Goal: Transaction & Acquisition: Purchase product/service

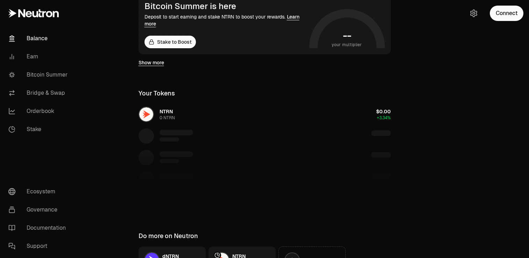
scroll to position [154, 0]
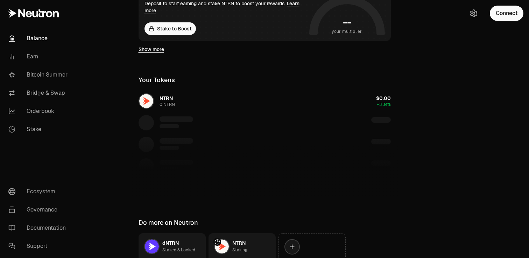
click at [162, 179] on div at bounding box center [264, 163] width 269 height 72
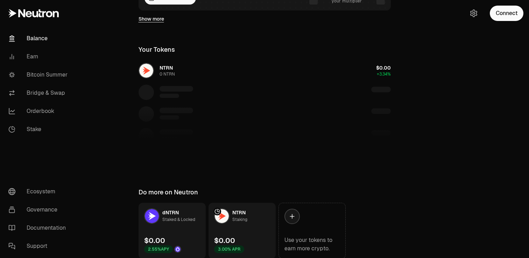
scroll to position [213, 0]
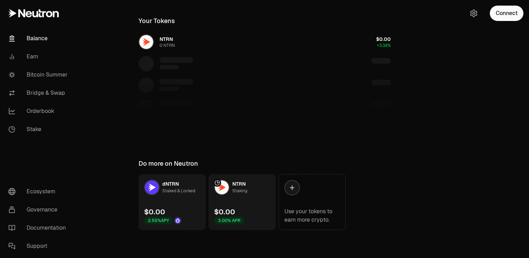
click at [165, 61] on div "NTRN 0 NTRN $0.00 +3.34%" at bounding box center [264, 86] width 269 height 108
click at [472, 15] on icon "button" at bounding box center [474, 13] width 6 height 7
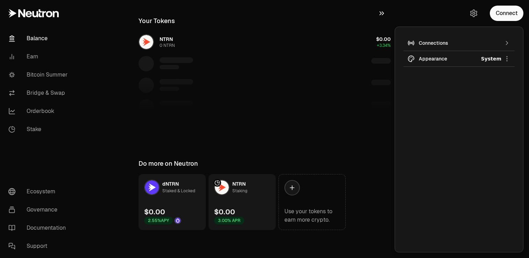
click at [383, 16] on icon "button" at bounding box center [382, 13] width 8 height 8
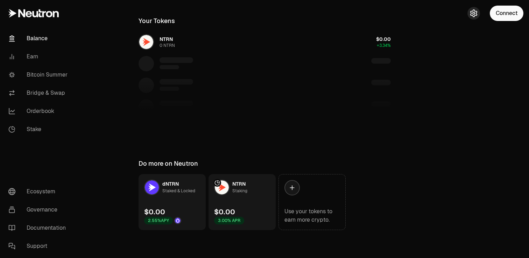
click at [474, 13] on icon "button" at bounding box center [474, 13] width 8 height 8
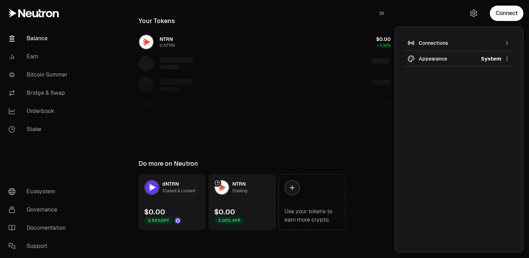
click at [439, 42] on div "Connections" at bounding box center [459, 43] width 81 height 7
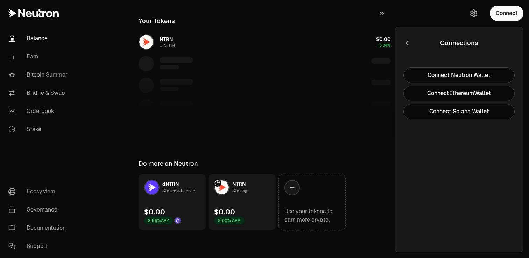
click at [408, 42] on icon "button" at bounding box center [407, 43] width 2 height 5
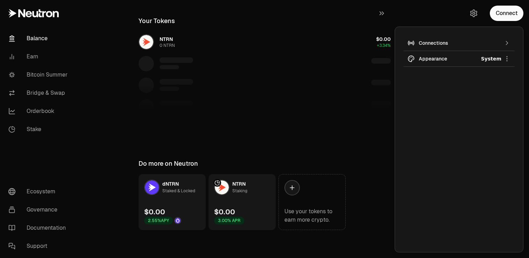
click at [430, 61] on html "Balance Earn Bitcoin Summer Bridge & Swap Orderbook Stake Ecosystem Governance …" at bounding box center [264, 22] width 529 height 471
click at [456, 80] on div "Light" at bounding box center [481, 77] width 64 height 14
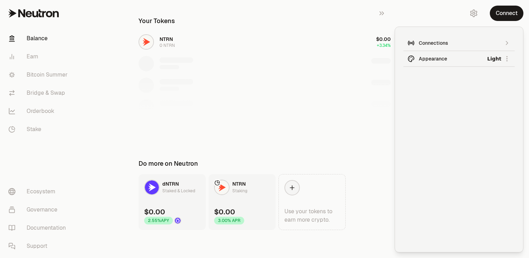
click at [435, 64] on html "Balance Earn Bitcoin Summer Bridge & Swap Orderbook Stake Ecosystem Governance …" at bounding box center [264, 22] width 529 height 471
click at [456, 88] on div "Dark" at bounding box center [481, 91] width 64 height 14
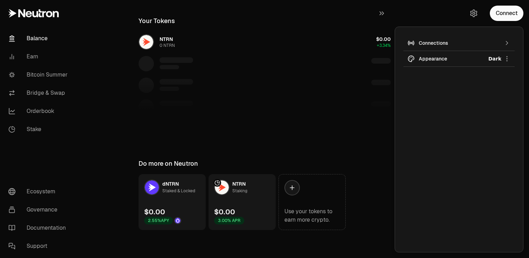
click at [507, 56] on html "Balance Earn Bitcoin Summer Bridge & Swap Orderbook Stake Ecosystem Governance …" at bounding box center [264, 22] width 529 height 471
click at [329, 121] on html "Balance Earn Bitcoin Summer Bridge & Swap Orderbook Stake Ecosystem Governance …" at bounding box center [264, 22] width 529 height 471
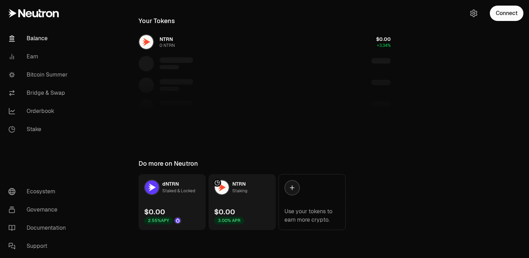
click at [34, 39] on link "Balance" at bounding box center [39, 38] width 73 height 18
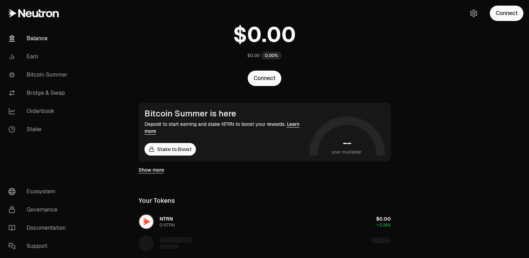
scroll to position [36, 0]
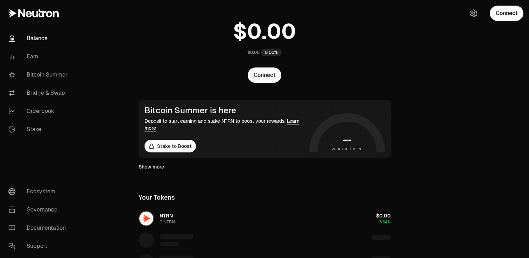
click at [347, 141] on h1 "--" at bounding box center [347, 139] width 8 height 11
click at [149, 169] on link "Show more" at bounding box center [152, 166] width 26 height 7
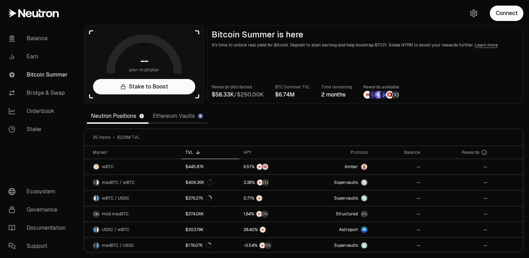
click at [162, 117] on link "Ethereum Vaults" at bounding box center [178, 116] width 59 height 14
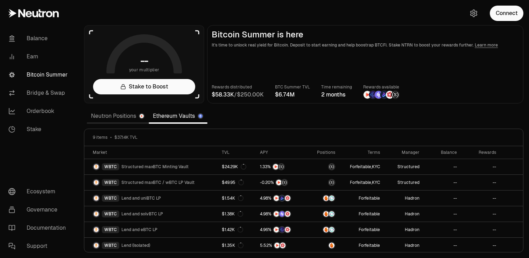
click at [130, 117] on link "Neutron Positions" at bounding box center [118, 116] width 62 height 14
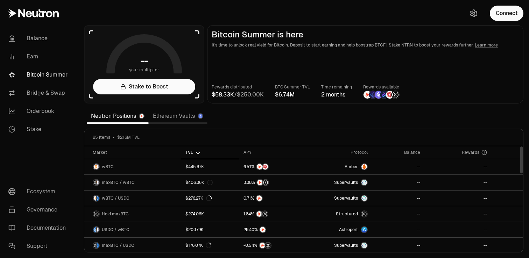
click at [212, 154] on div "TVL" at bounding box center [210, 153] width 49 height 6
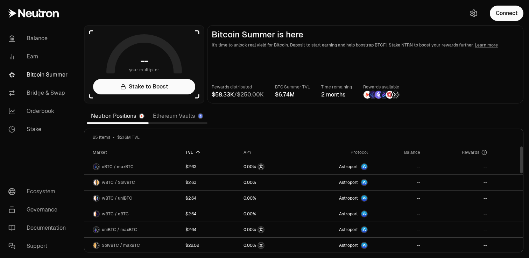
click at [212, 154] on div "TVL" at bounding box center [210, 153] width 49 height 6
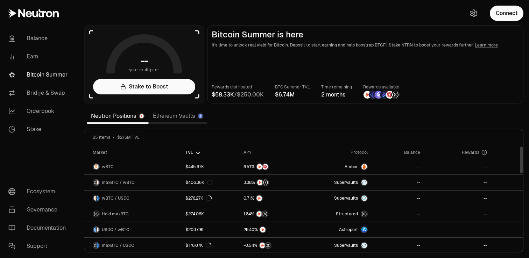
click at [214, 154] on div "TVL" at bounding box center [210, 153] width 49 height 6
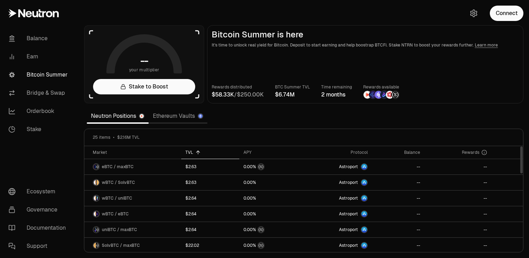
click at [215, 154] on div "TVL" at bounding box center [210, 153] width 49 height 6
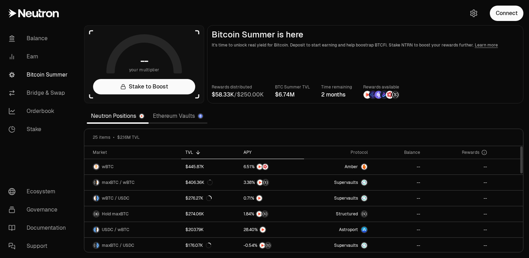
click at [274, 154] on div "APY" at bounding box center [272, 153] width 56 height 6
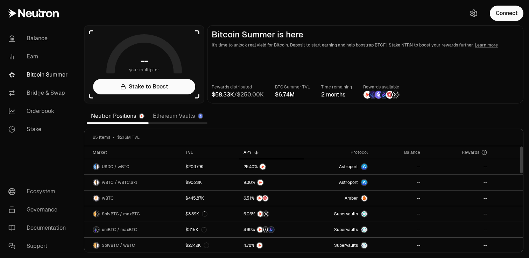
click at [274, 154] on div "APY" at bounding box center [272, 153] width 56 height 6
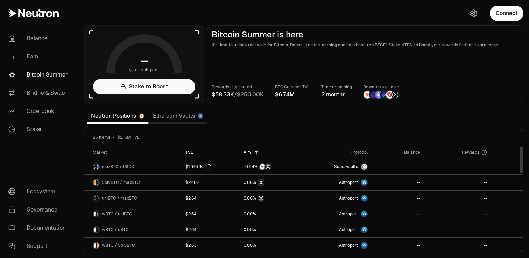
click at [217, 150] on div "TVL" at bounding box center [210, 153] width 49 height 6
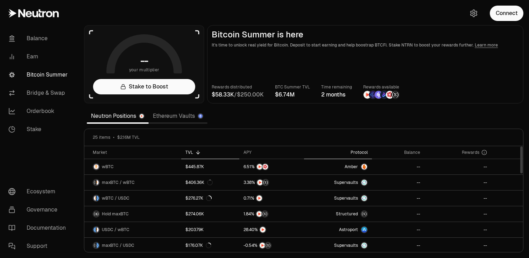
click at [366, 154] on div "Protocol" at bounding box center [338, 153] width 60 height 6
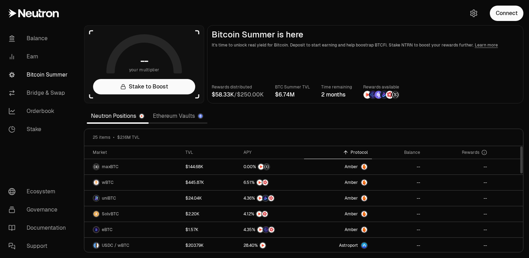
click at [366, 154] on div "Protocol" at bounding box center [338, 153] width 60 height 6
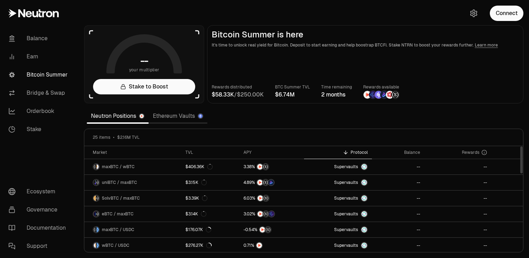
click at [366, 154] on div "Protocol" at bounding box center [338, 153] width 60 height 6
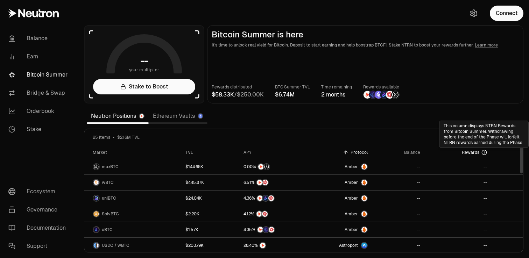
click at [485, 151] on icon at bounding box center [485, 153] width 6 height 6
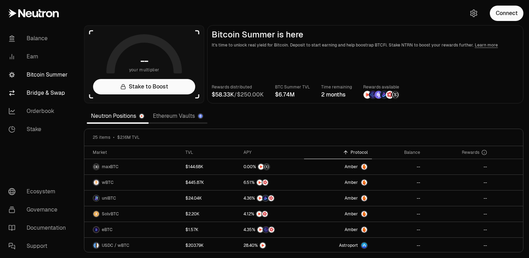
click at [43, 99] on link "Bridge & Swap" at bounding box center [39, 93] width 73 height 18
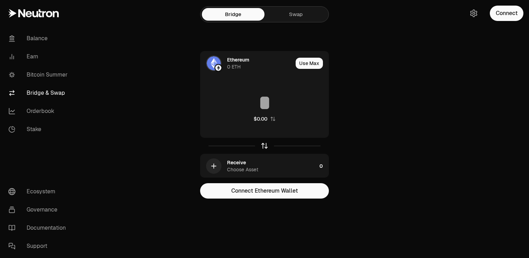
click at [266, 146] on icon "button" at bounding box center [265, 146] width 8 height 8
click at [283, 16] on link "Swap" at bounding box center [296, 14] width 63 height 13
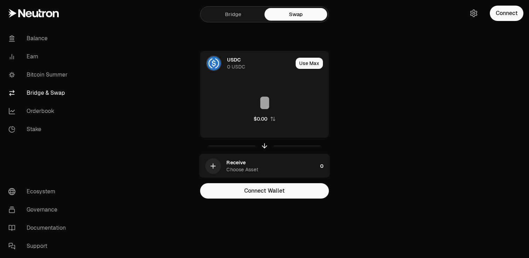
click at [242, 16] on link "Bridge" at bounding box center [233, 14] width 63 height 13
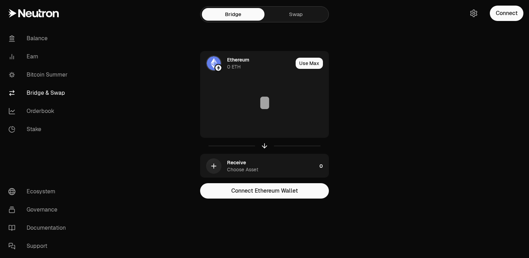
click at [291, 16] on link "Swap" at bounding box center [296, 14] width 63 height 13
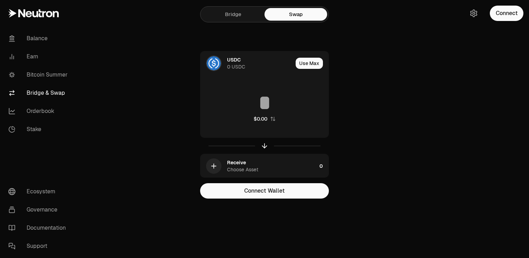
click at [239, 17] on link "Bridge" at bounding box center [233, 14] width 63 height 13
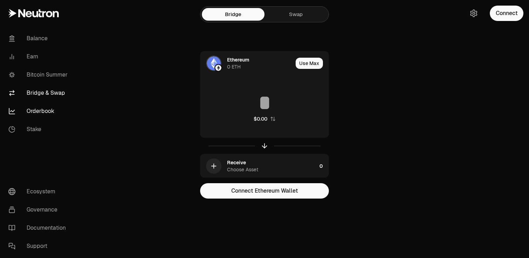
click at [46, 111] on link "Orderbook" at bounding box center [39, 111] width 73 height 18
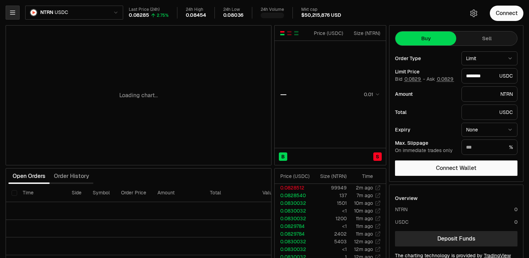
click at [15, 10] on icon "button" at bounding box center [12, 12] width 7 height 7
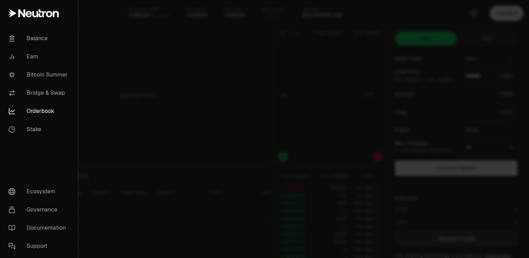
click at [120, 88] on div at bounding box center [264, 129] width 529 height 258
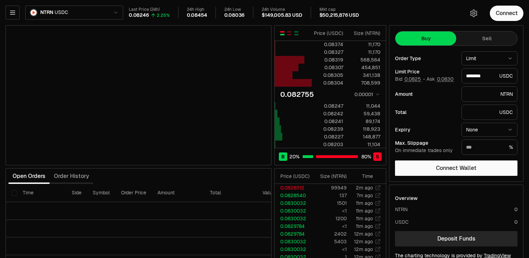
click at [478, 55] on html "Balance Earn Bitcoin Summer Bridge & Swap Orderbook Stake Ecosystem Governance …" at bounding box center [264, 146] width 529 height 292
click at [482, 54] on html "Balance Earn Bitcoin Summer Bridge & Swap Orderbook Stake Ecosystem Governance …" at bounding box center [264, 146] width 529 height 292
click at [448, 54] on div "Order Type Limit ***** ******" at bounding box center [456, 58] width 123 height 14
click at [415, 80] on button "0.0825" at bounding box center [413, 79] width 18 height 6
click at [457, 81] on div "Bid 0.0825 - Ask 0.0830" at bounding box center [428, 79] width 67 height 6
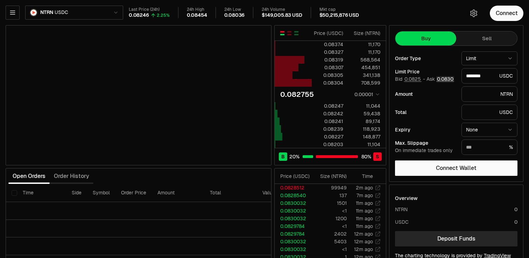
click at [448, 80] on button "0.0830" at bounding box center [446, 79] width 18 height 6
click at [415, 80] on button "0.0825" at bounding box center [413, 79] width 18 height 6
type input "********"
click at [445, 62] on div "Order Type Limit ***** ******" at bounding box center [456, 58] width 123 height 14
click at [481, 39] on button "Sell" at bounding box center [487, 39] width 61 height 14
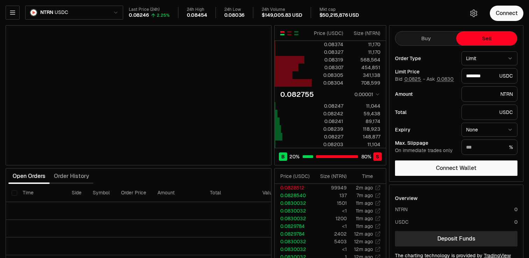
click at [433, 42] on button "Buy" at bounding box center [426, 39] width 61 height 14
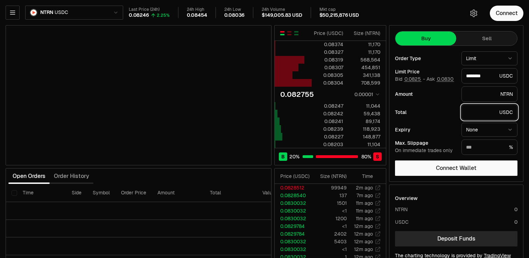
click at [480, 110] on input "text" at bounding box center [481, 112] width 30 height 7
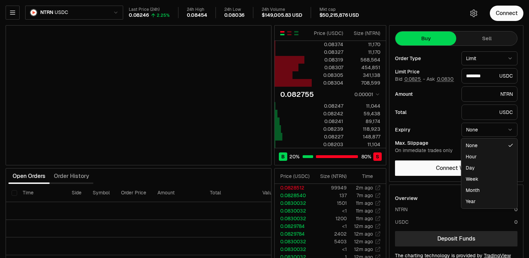
click at [480, 133] on html "Balance Earn Bitcoin Summer Bridge & Swap Orderbook Stake Ecosystem Governance …" at bounding box center [264, 146] width 529 height 292
click at [448, 135] on html "Balance Earn Bitcoin Summer Bridge & Swap Orderbook Stake Ecosystem Governance …" at bounding box center [264, 146] width 529 height 292
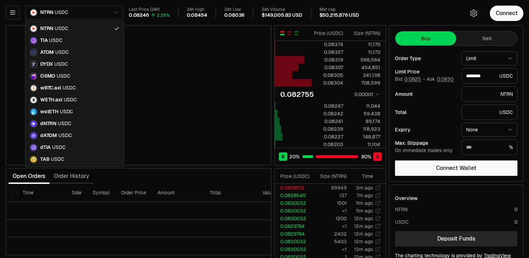
click at [35, 13] on html "Balance Earn Bitcoin Summer Bridge & Swap Orderbook Stake Ecosystem Governance …" at bounding box center [264, 146] width 529 height 292
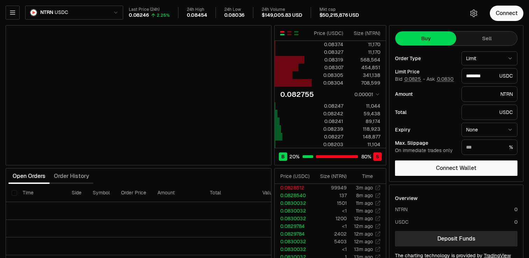
click at [103, 14] on html "Balance Earn Bitcoin Summer Bridge & Swap Orderbook Stake Ecosystem Governance …" at bounding box center [264, 146] width 529 height 292
click at [10, 9] on icon "button" at bounding box center [12, 12] width 7 height 7
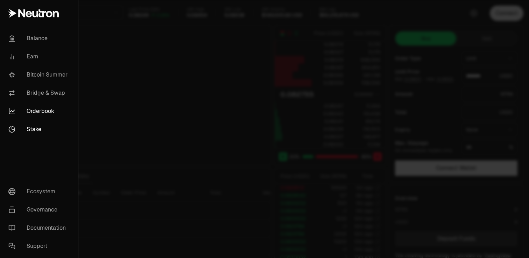
click at [38, 131] on link "Stake" at bounding box center [39, 129] width 72 height 18
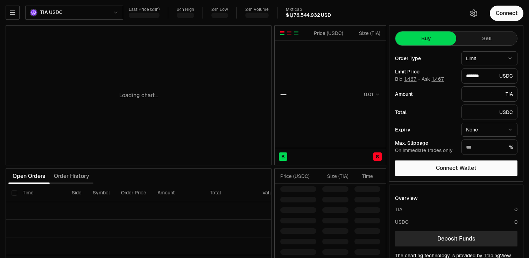
type input "*******"
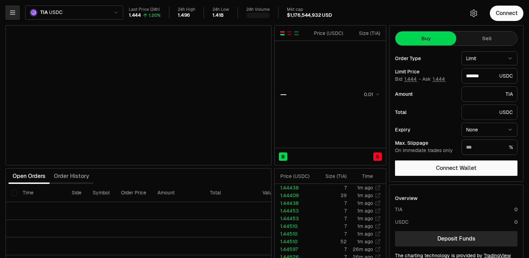
click at [18, 16] on button "button" at bounding box center [13, 13] width 14 height 14
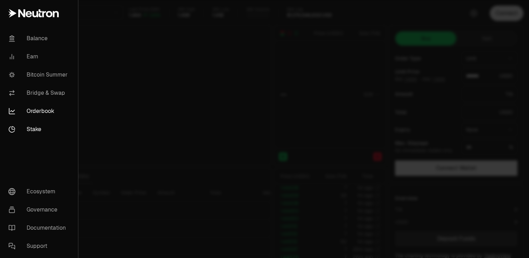
click at [36, 130] on link "Stake" at bounding box center [39, 129] width 72 height 18
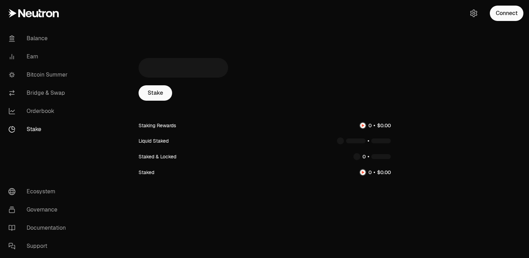
click at [166, 70] on div at bounding box center [184, 68] width 90 height 20
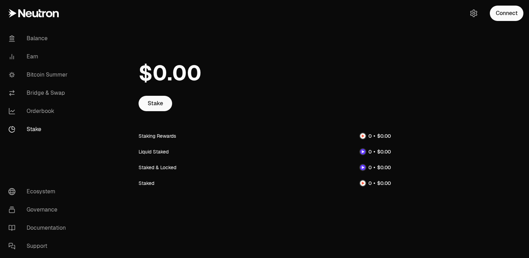
click at [34, 126] on link "Stake" at bounding box center [39, 129] width 73 height 18
click at [35, 76] on link "Bitcoin Summer" at bounding box center [39, 75] width 73 height 18
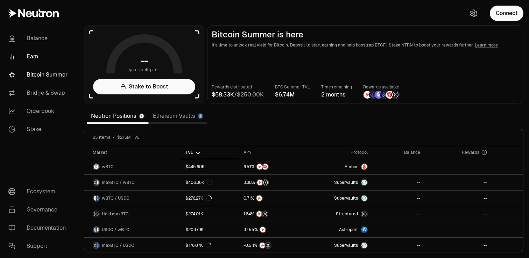
click at [32, 60] on link "Earn" at bounding box center [39, 57] width 73 height 18
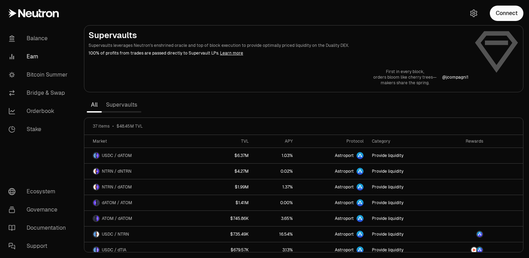
click at [408, 75] on p "orders bloom like cherry trees—" at bounding box center [405, 78] width 63 height 6
click at [223, 53] on link "Learn more" at bounding box center [231, 53] width 23 height 6
click at [123, 107] on link "Supervaults" at bounding box center [122, 105] width 40 height 14
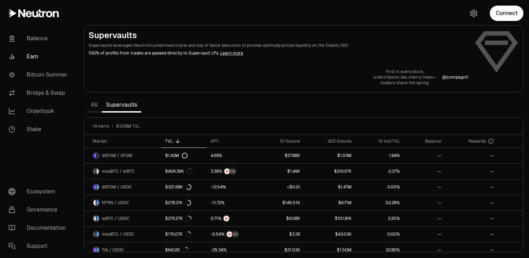
click at [115, 104] on link "Supervaults" at bounding box center [122, 105] width 40 height 14
click at [93, 104] on link "All" at bounding box center [94, 105] width 15 height 14
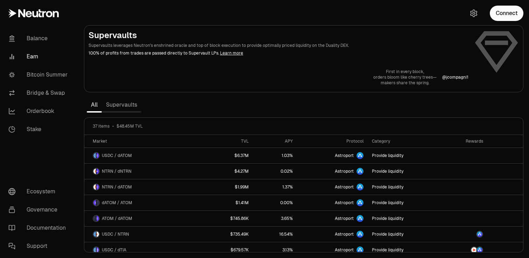
click at [112, 106] on link "Supervaults" at bounding box center [122, 105] width 40 height 14
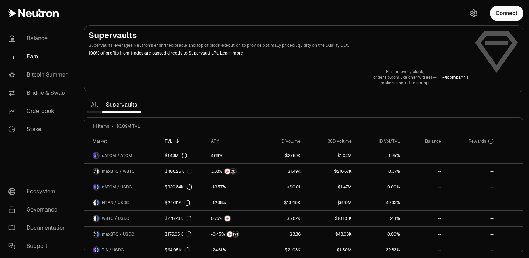
click at [93, 103] on link "All" at bounding box center [94, 105] width 15 height 14
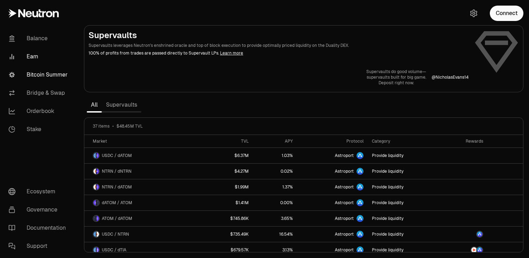
click at [33, 74] on link "Bitcoin Summer" at bounding box center [39, 75] width 73 height 18
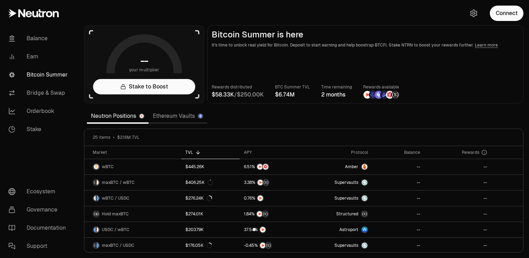
click at [82, 118] on section "-- your multiplier Stake to Boost Bitcoin Summer is here It's time to unlock re…" at bounding box center [303, 129] width 451 height 258
click at [193, 115] on link "Ethereum Vaults" at bounding box center [178, 116] width 59 height 14
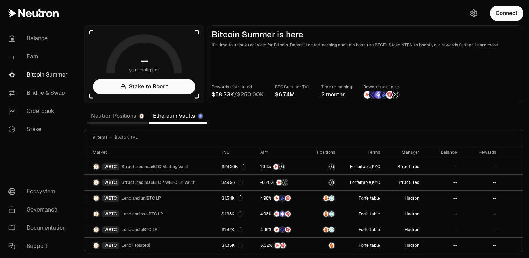
click at [113, 112] on link "Neutron Positions" at bounding box center [118, 116] width 62 height 14
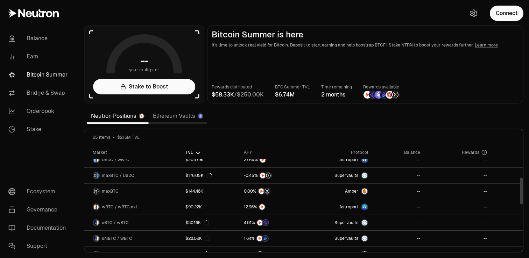
scroll to position [300, 0]
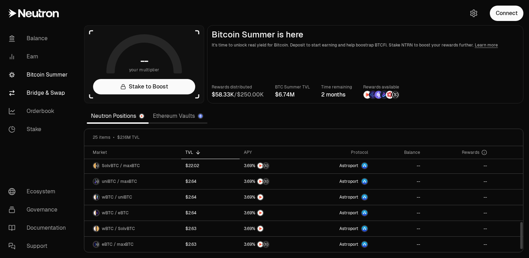
click at [38, 95] on link "Bridge & Swap" at bounding box center [39, 93] width 73 height 18
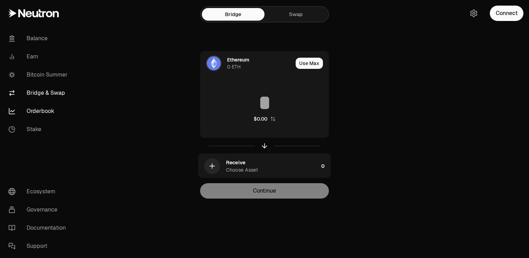
click at [42, 112] on link "Orderbook" at bounding box center [39, 111] width 73 height 18
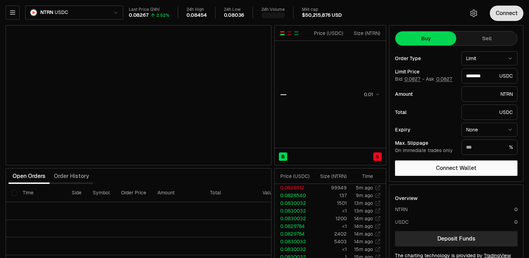
click at [495, 15] on button "Connect" at bounding box center [507, 13] width 34 height 15
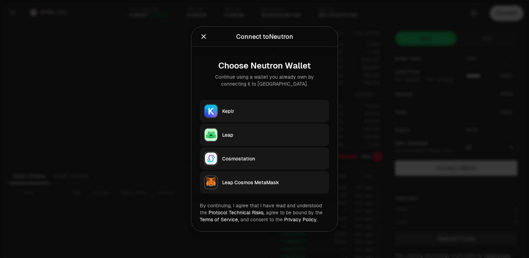
click at [176, 112] on div at bounding box center [264, 129] width 529 height 258
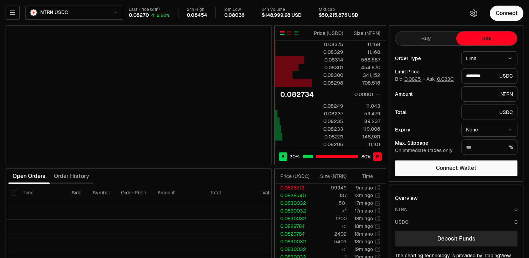
click at [470, 40] on button "Sell" at bounding box center [487, 39] width 61 height 14
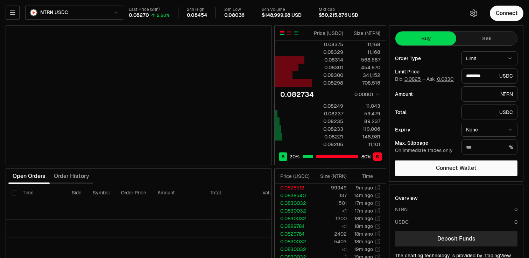
click at [440, 44] on button "Buy" at bounding box center [426, 39] width 61 height 14
click at [465, 44] on button "Sell" at bounding box center [487, 39] width 61 height 14
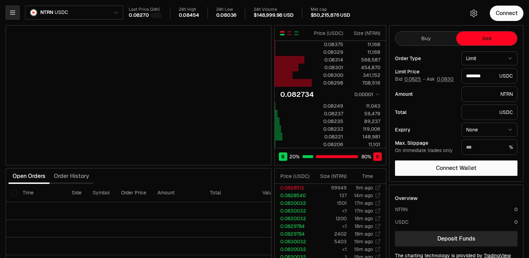
click at [17, 13] on button "button" at bounding box center [13, 13] width 14 height 14
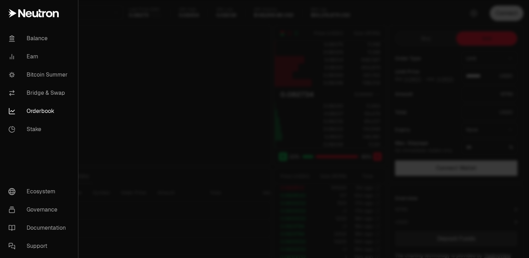
click at [155, 98] on div at bounding box center [264, 129] width 529 height 258
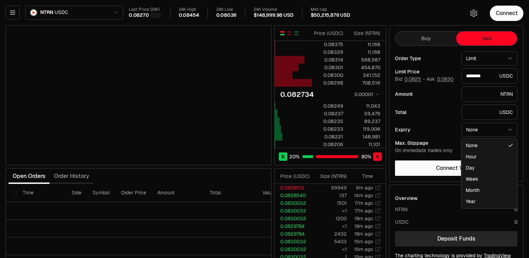
click at [477, 135] on html "Balance Earn Bitcoin Summer Bridge & Swap Orderbook Stake Ecosystem Governance …" at bounding box center [264, 146] width 529 height 292
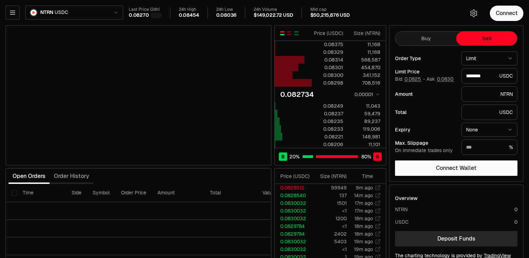
type input "********"
click at [425, 42] on button "Buy" at bounding box center [426, 39] width 61 height 14
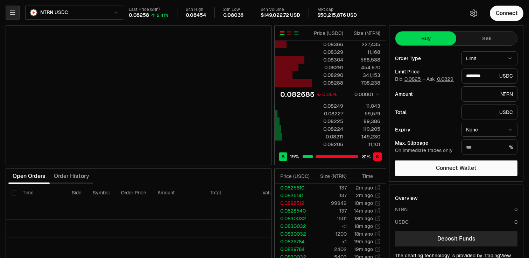
click at [16, 16] on button "button" at bounding box center [13, 13] width 14 height 14
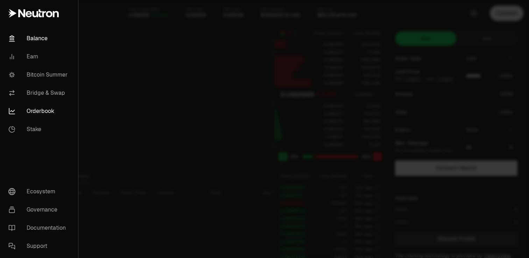
click at [39, 40] on link "Balance" at bounding box center [39, 38] width 72 height 18
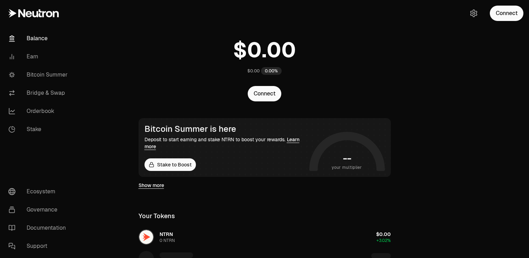
scroll to position [17, 0]
click at [127, 166] on main "$0.00 0.00% Connect Bitcoin Summer is here Deposit to start earning and stake N…" at bounding box center [303, 218] width 451 height 471
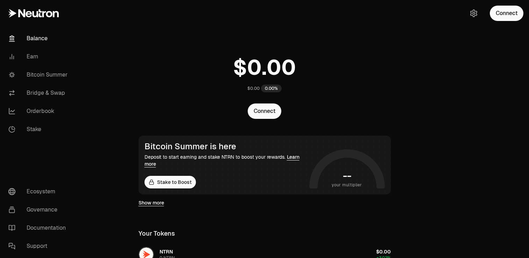
click at [268, 89] on div "0.00%" at bounding box center [271, 89] width 21 height 8
click at [266, 114] on button "Connect" at bounding box center [265, 111] width 34 height 15
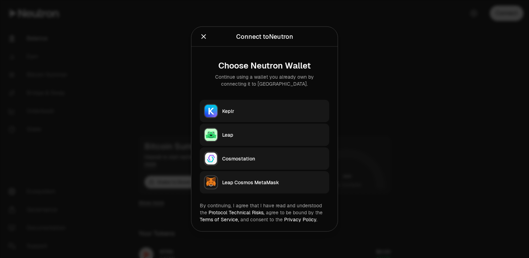
click at [179, 105] on div at bounding box center [264, 129] width 529 height 258
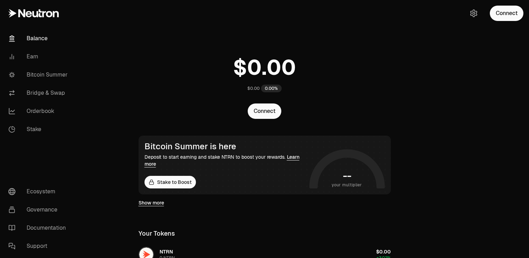
click at [314, 37] on div "$0.00 0.00% Connect Bitcoin Summer is here Deposit to start earning and stake N…" at bounding box center [264, 221] width 269 height 443
